Goal: Information Seeking & Learning: Find specific fact

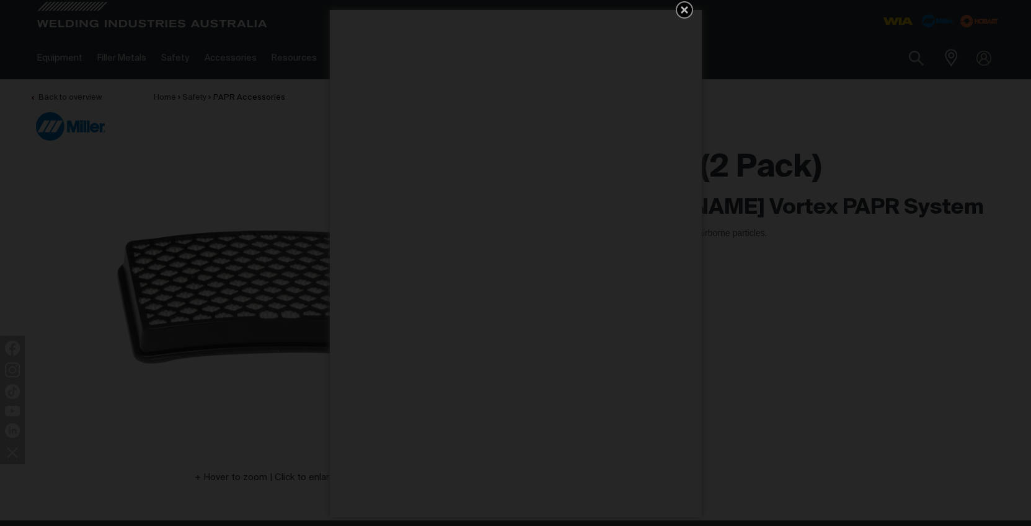
click at [683, 10] on icon "Get 5 WIA Welding Guides Free!" at bounding box center [684, 9] width 7 height 7
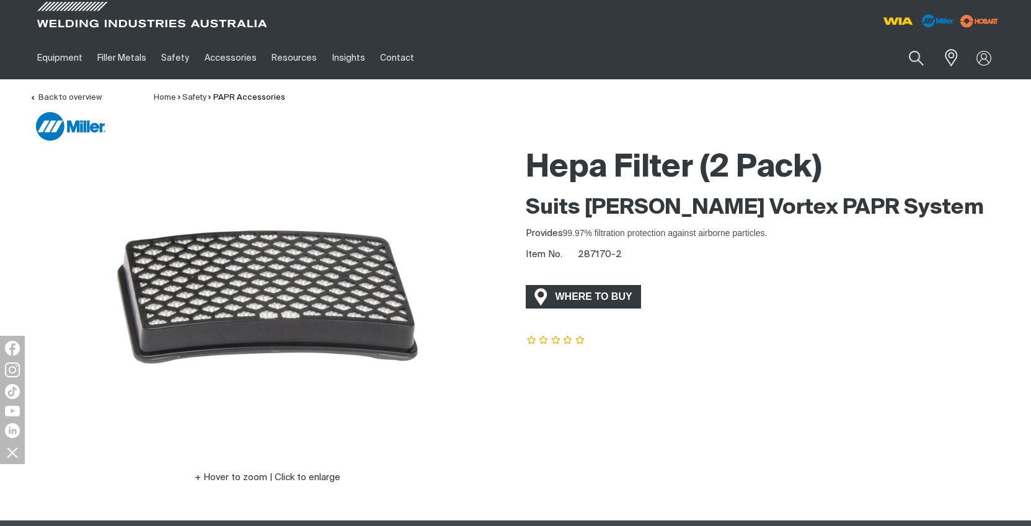
click at [598, 297] on span "WHERE TO BUY" at bounding box center [593, 297] width 93 height 20
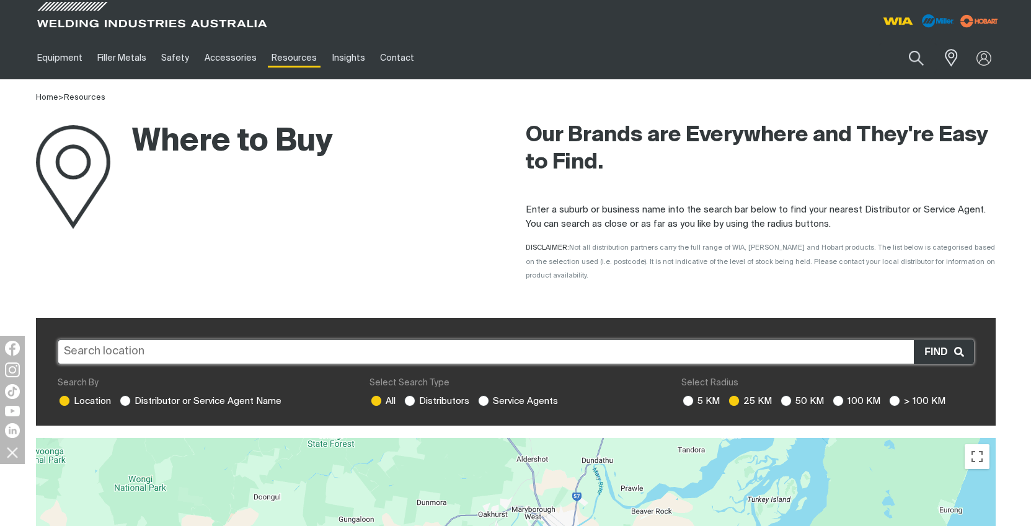
click at [149, 340] on input "text" at bounding box center [516, 352] width 916 height 25
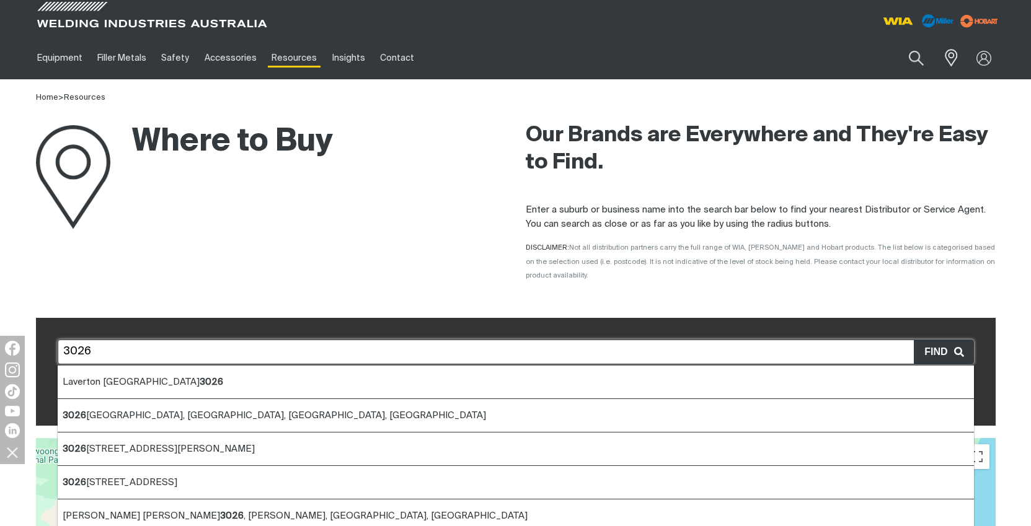
click at [138, 377] on span "[GEOGRAPHIC_DATA]" at bounding box center [143, 381] width 161 height 9
type input "[GEOGRAPHIC_DATA]"
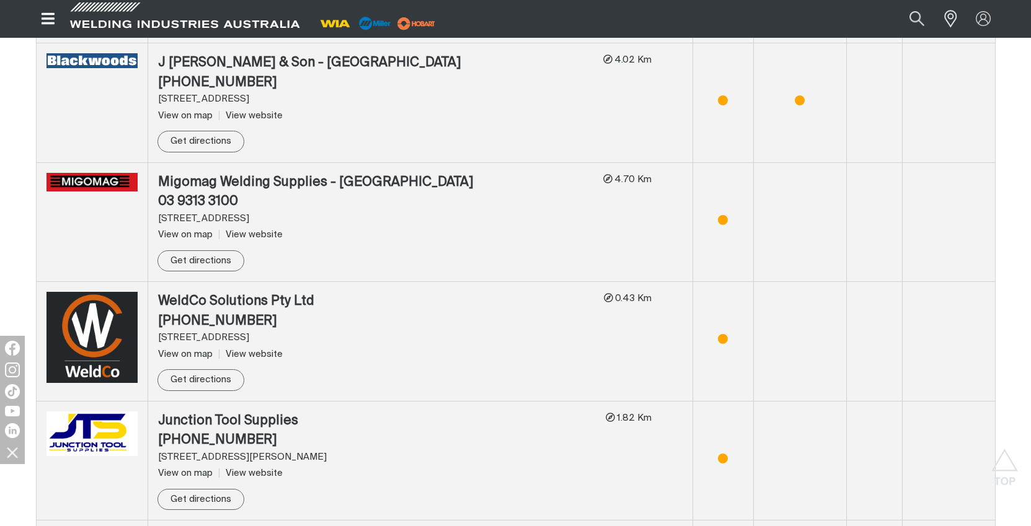
scroll to position [1058, 0]
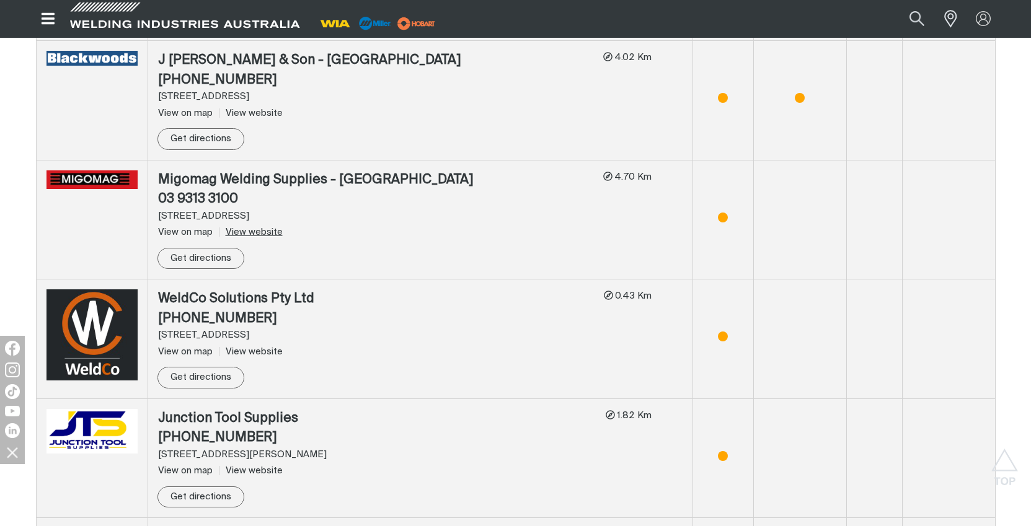
click at [258, 227] on link "View website" at bounding box center [251, 231] width 64 height 9
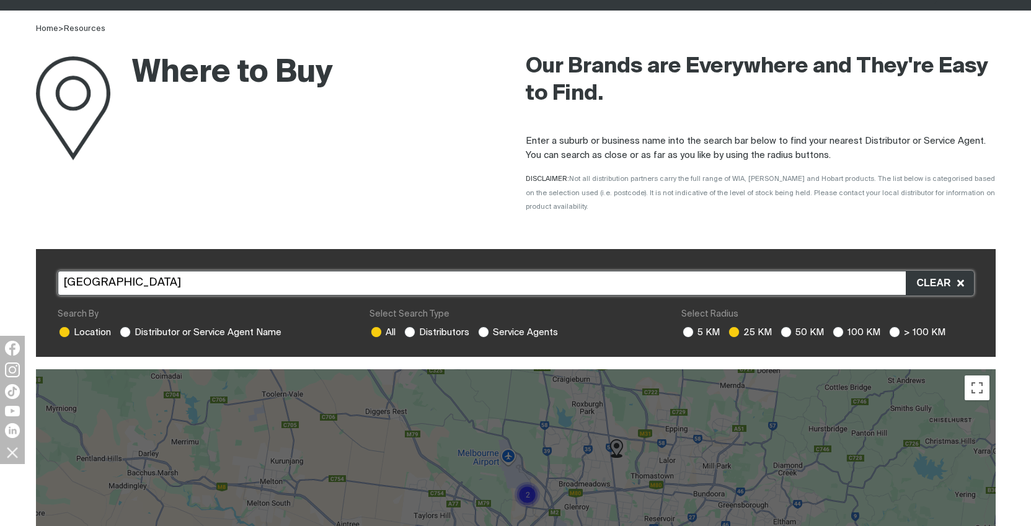
scroll to position [0, 0]
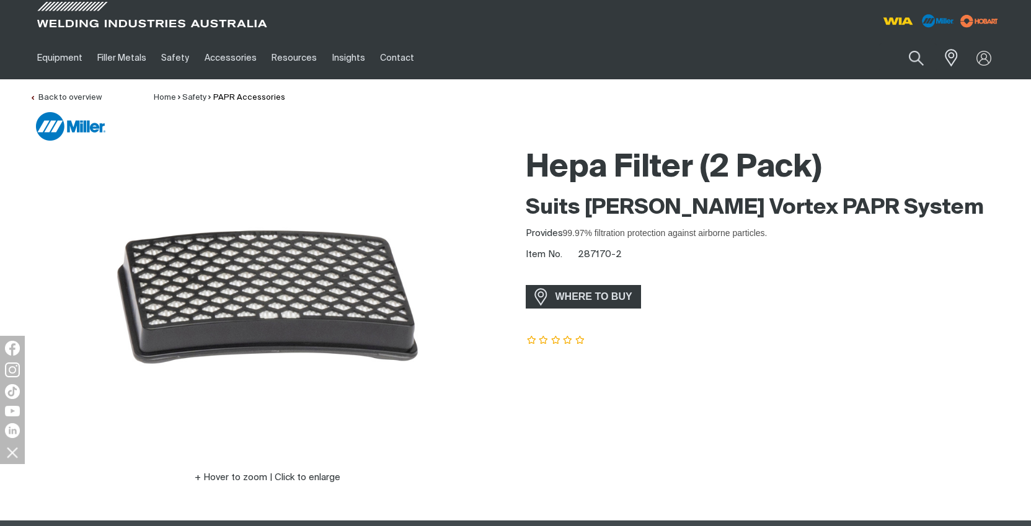
drag, startPoint x: 229, startPoint y: 286, endPoint x: 756, endPoint y: 203, distance: 534.0
click at [893, 193] on div "Hover to zoom | Click to enlarge Hepa Filter (2 Pack) Suits [PERSON_NAME] Vorte…" at bounding box center [516, 331] width 992 height 378
click at [900, 20] on img at bounding box center [898, 21] width 46 height 22
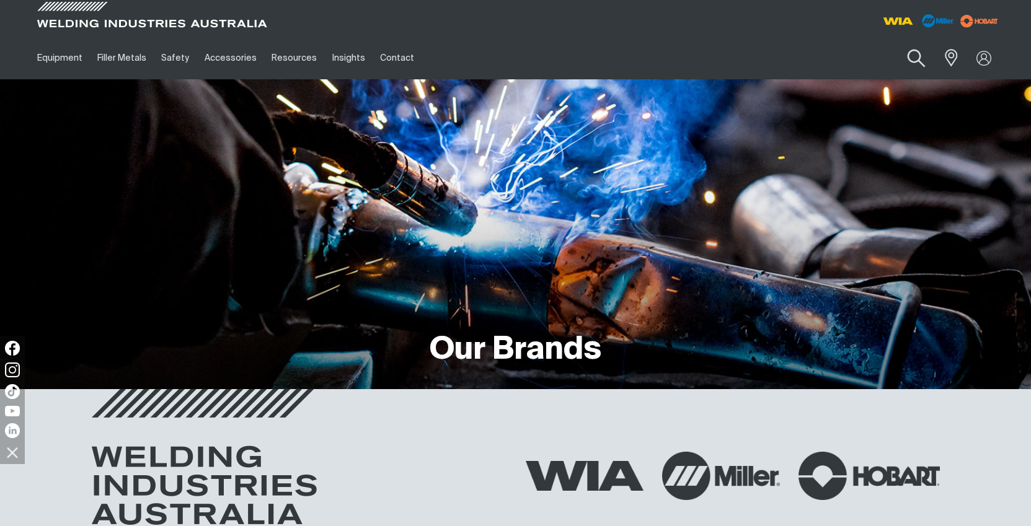
click at [916, 53] on button "Search products" at bounding box center [916, 58] width 50 height 35
click at [799, 67] on input "Search" at bounding box center [840, 58] width 191 height 28
paste input "235674"
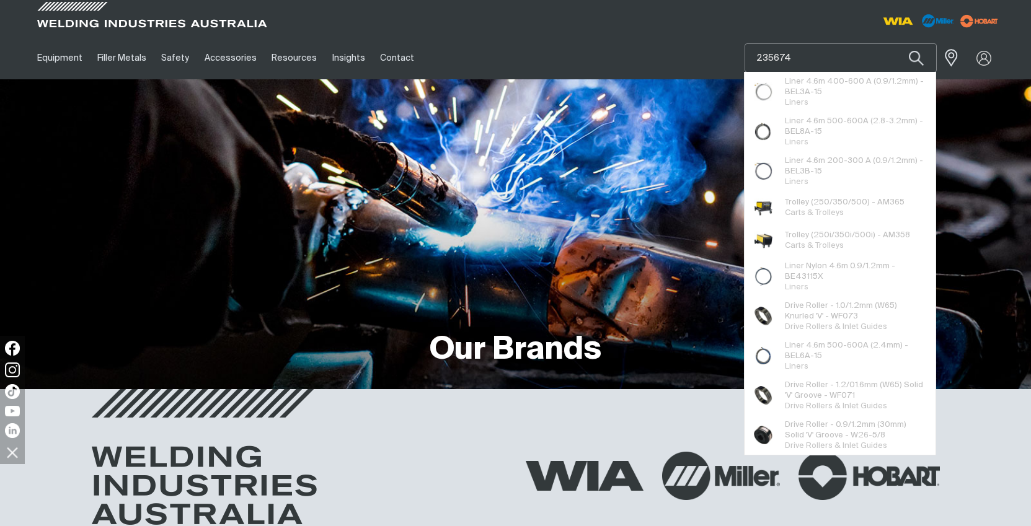
type input "235674"
click at [895, 43] on button "Search products" at bounding box center [916, 57] width 42 height 29
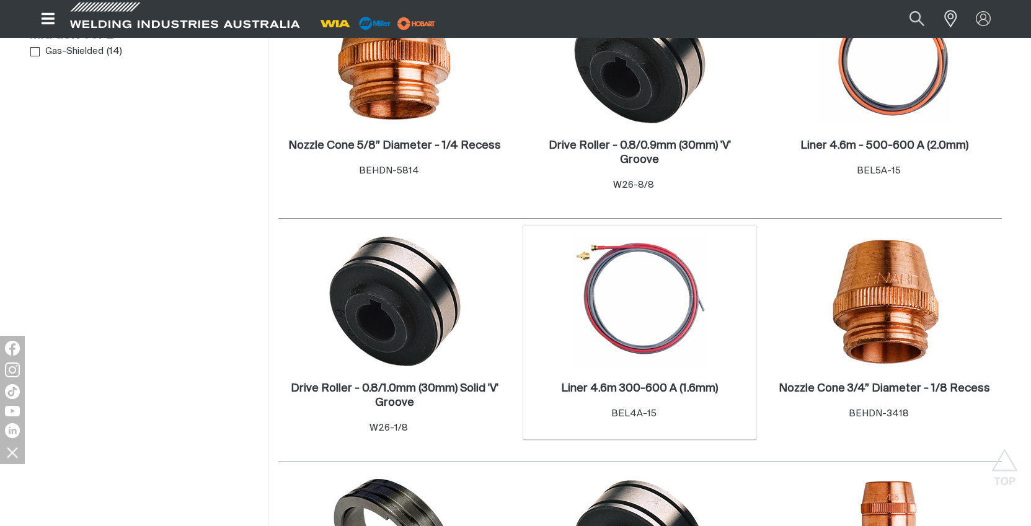
scroll to position [738, 0]
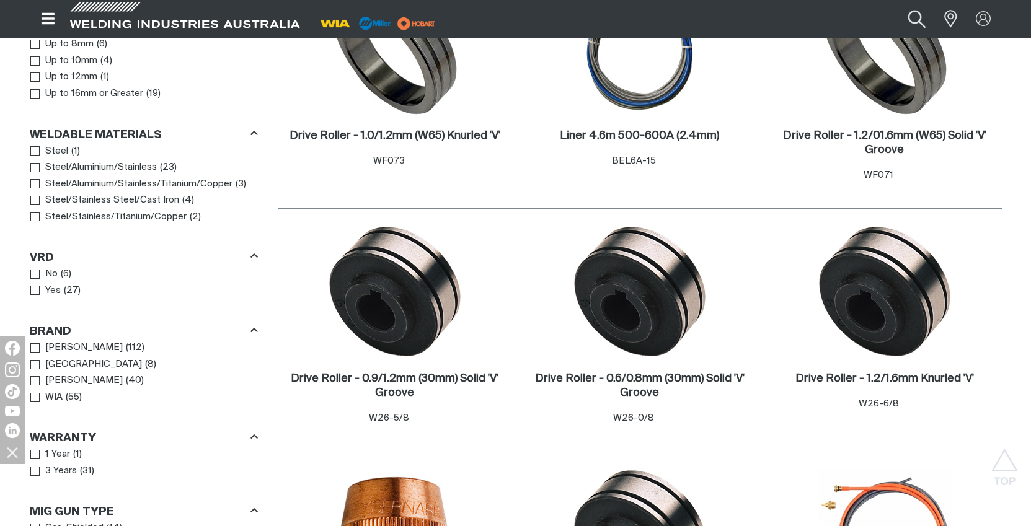
click at [920, 15] on button "Search products" at bounding box center [916, 18] width 50 height 33
click at [822, 22] on input "235674" at bounding box center [841, 19] width 191 height 27
click at [896, 5] on button "Search products" at bounding box center [917, 19] width 42 height 28
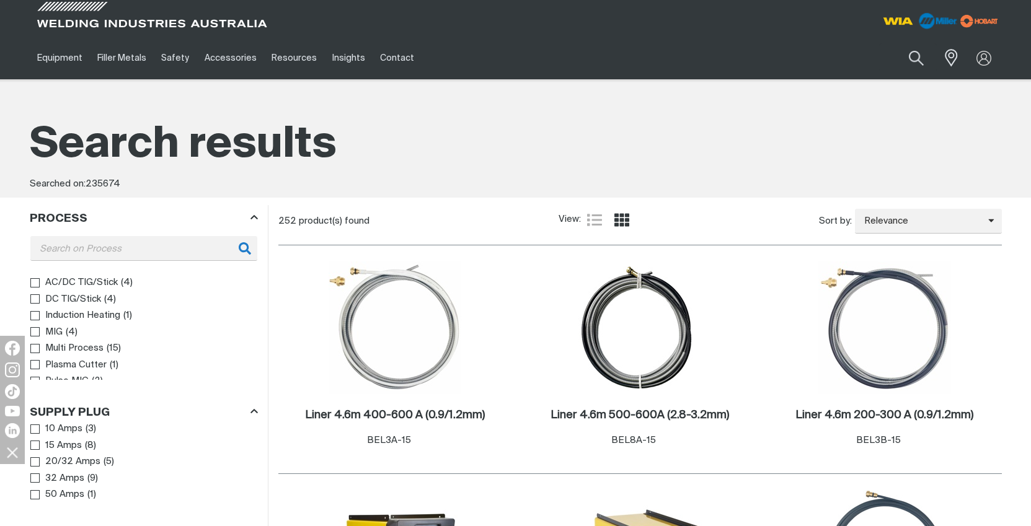
click at [942, 23] on img at bounding box center [936, 20] width 47 height 23
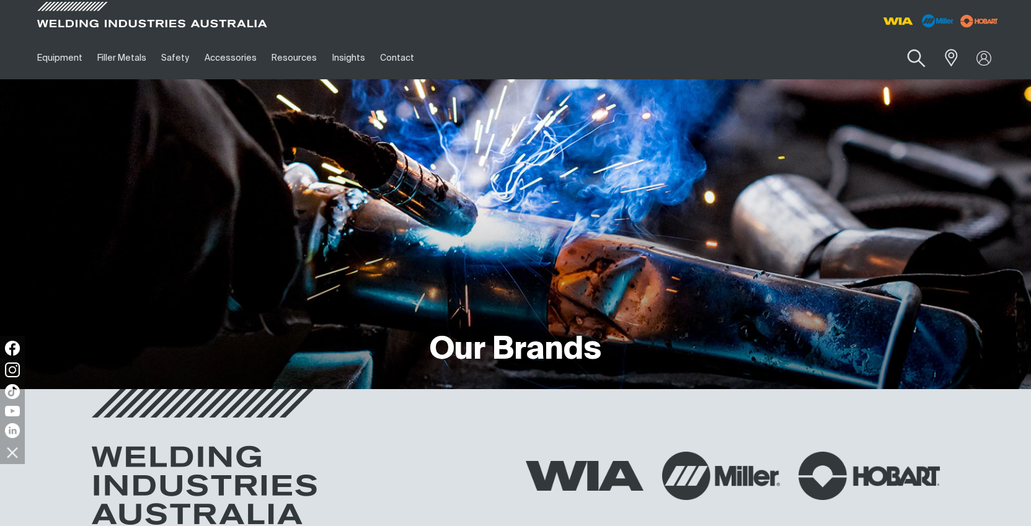
click at [914, 57] on button "Search products" at bounding box center [916, 58] width 50 height 35
drag, startPoint x: 766, startPoint y: 46, endPoint x: 777, endPoint y: 61, distance: 18.1
click at [770, 51] on input "Search" at bounding box center [840, 58] width 191 height 28
paste input "235674"
type input "235674"
